Goal: Transaction & Acquisition: Purchase product/service

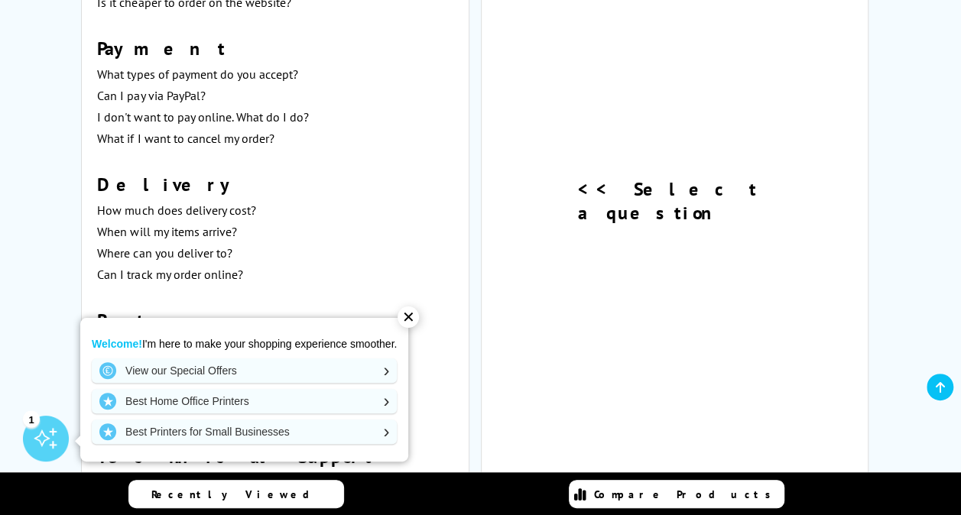
scroll to position [994, 0]
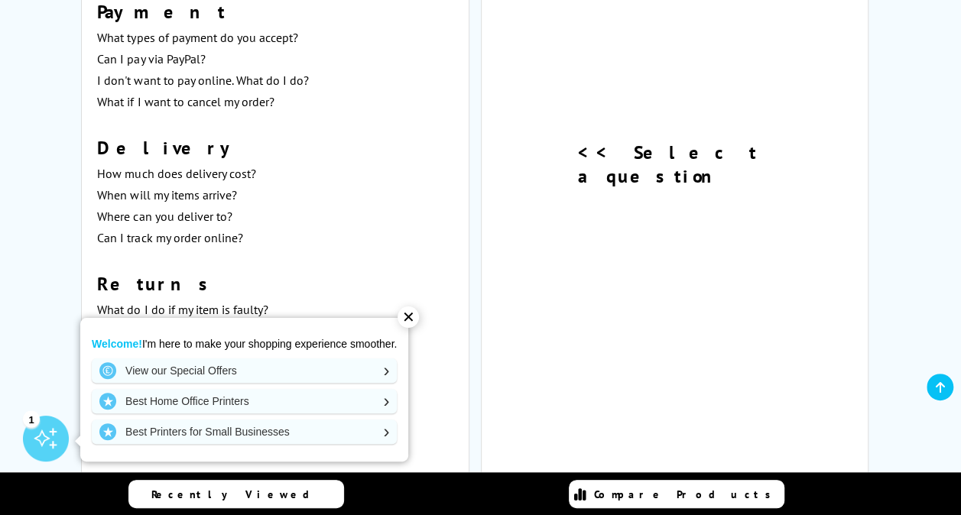
click at [412, 325] on div "✕" at bounding box center [408, 317] width 21 height 21
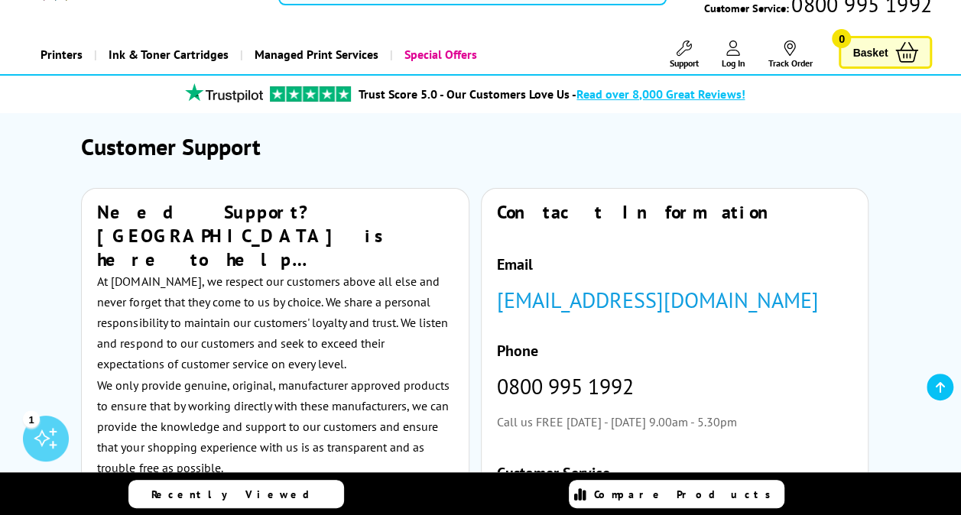
scroll to position [153, 0]
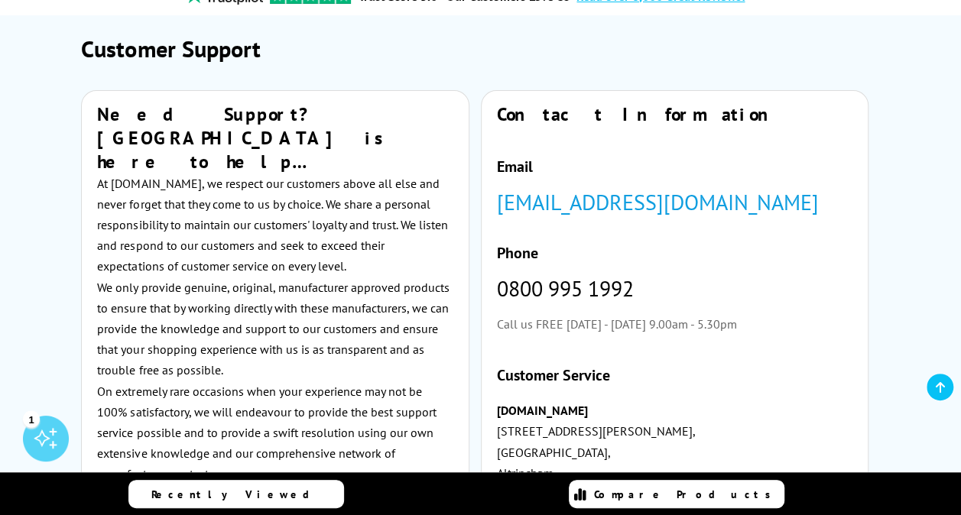
click at [944, 389] on icon at bounding box center [940, 388] width 9 height 12
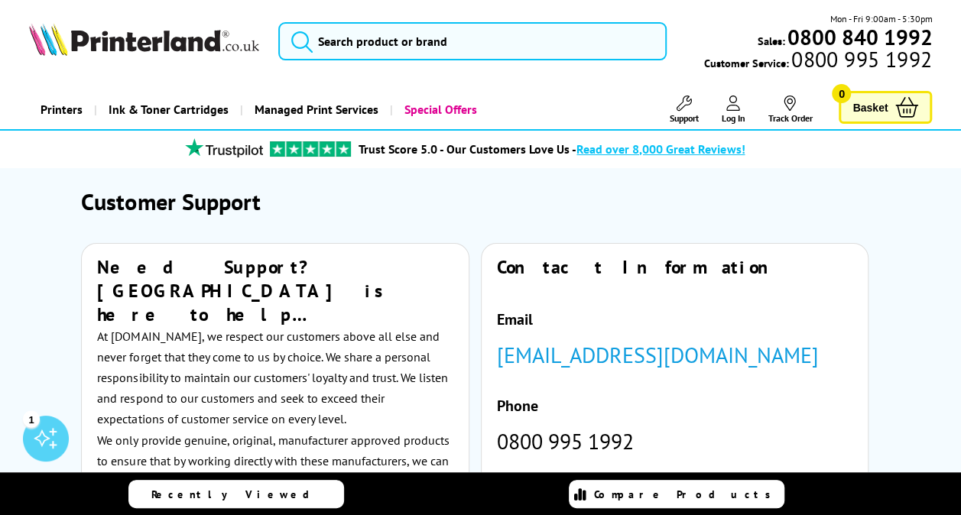
scroll to position [76, 0]
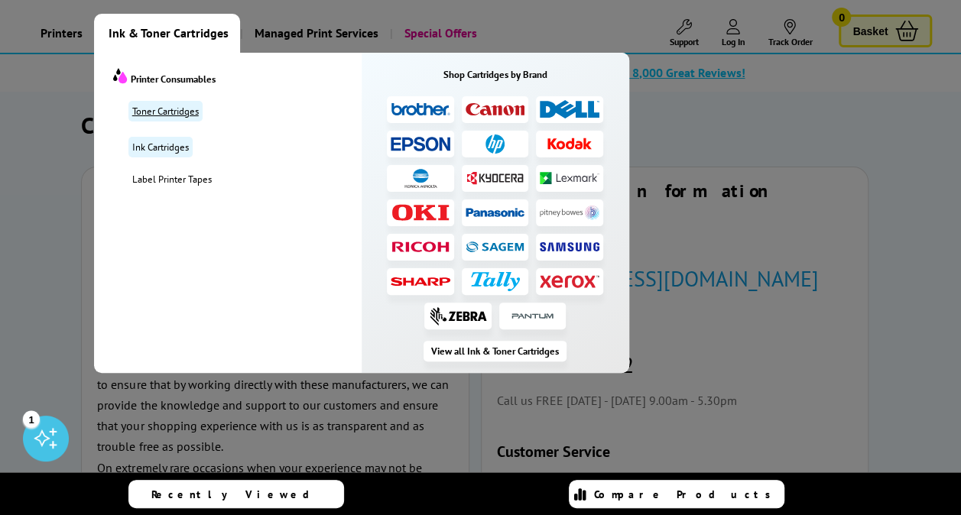
click at [176, 109] on link "Toner Cartridges" at bounding box center [165, 111] width 74 height 21
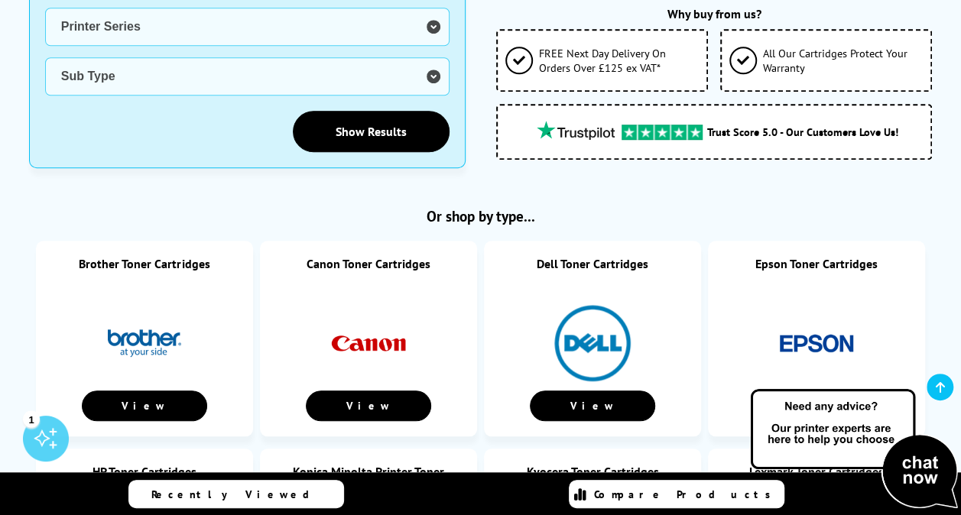
scroll to position [612, 0]
